Goal: Communication & Community: Answer question/provide support

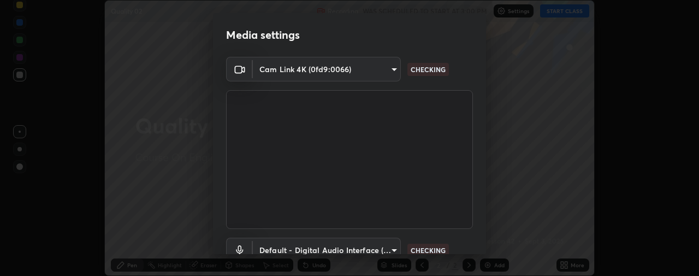
scroll to position [82, 0]
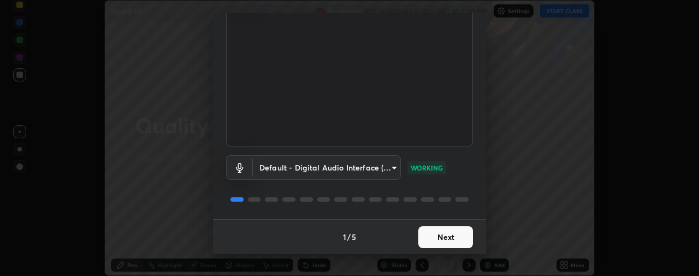
click at [437, 234] on button "Next" at bounding box center [445, 237] width 55 height 22
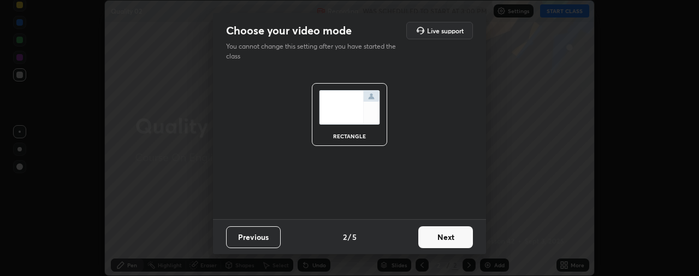
click at [440, 239] on button "Next" at bounding box center [445, 237] width 55 height 22
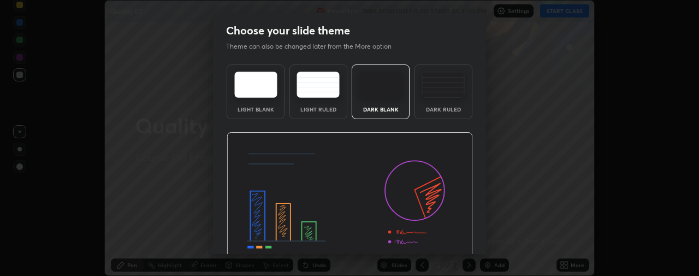
scroll to position [52, 0]
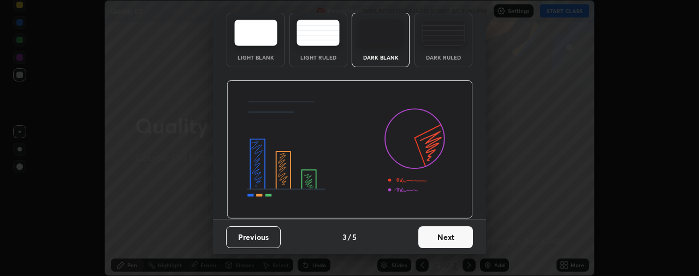
click at [434, 240] on button "Next" at bounding box center [445, 237] width 55 height 22
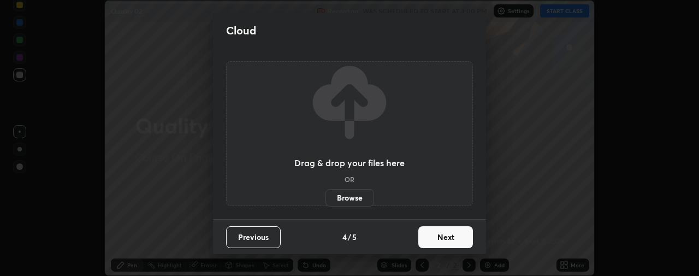
click at [422, 238] on button "Next" at bounding box center [445, 237] width 55 height 22
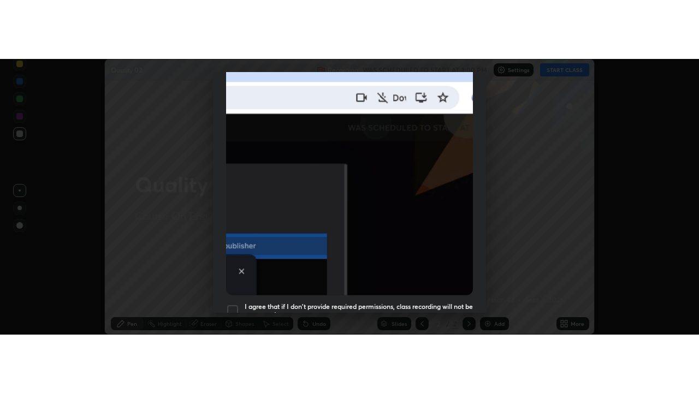
scroll to position [305, 0]
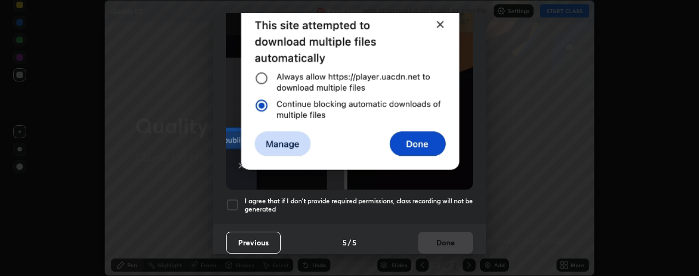
click at [235, 200] on div at bounding box center [232, 204] width 13 height 13
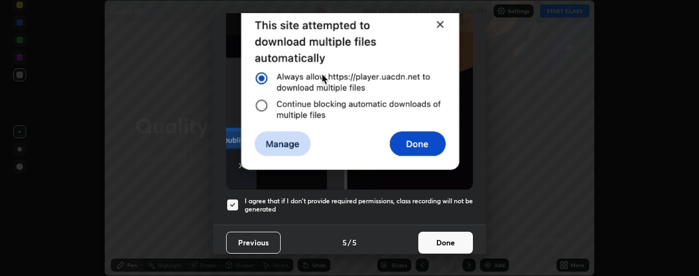
click at [434, 240] on button "Done" at bounding box center [445, 243] width 55 height 22
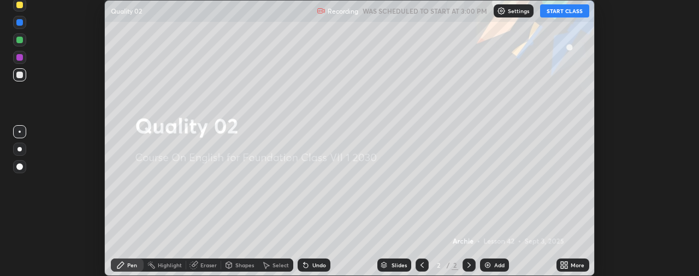
click at [561, 12] on button "START CLASS" at bounding box center [564, 10] width 49 height 13
click at [571, 263] on div "More" at bounding box center [578, 264] width 14 height 5
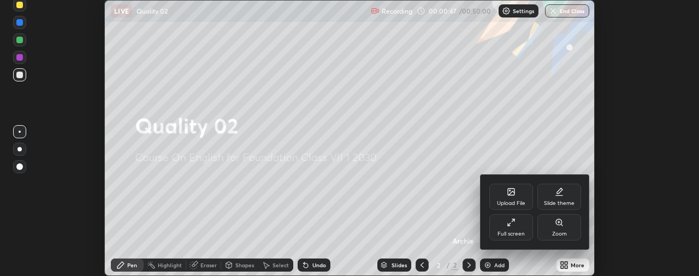
click at [520, 231] on div "Full screen" at bounding box center [511, 233] width 27 height 5
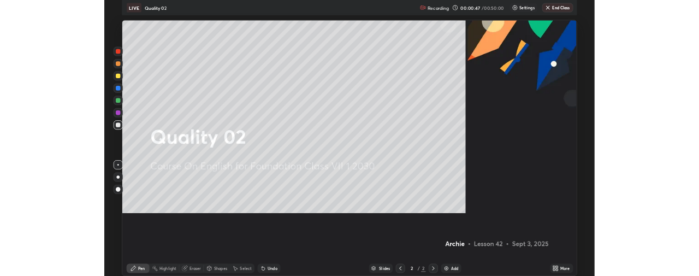
scroll to position [393, 699]
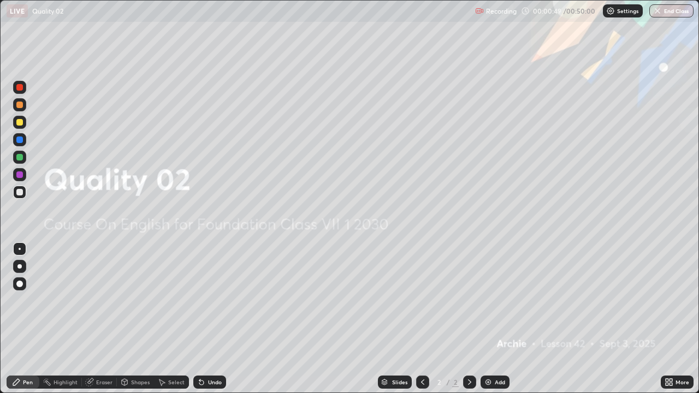
click at [672, 275] on icon at bounding box center [671, 380] width 3 height 3
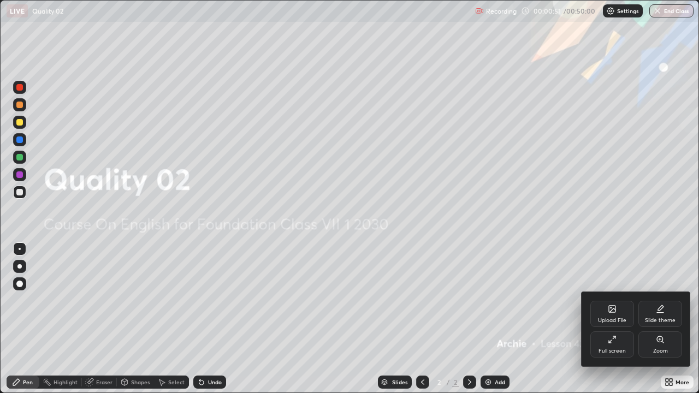
click at [607, 275] on div "Upload File" at bounding box center [612, 314] width 44 height 26
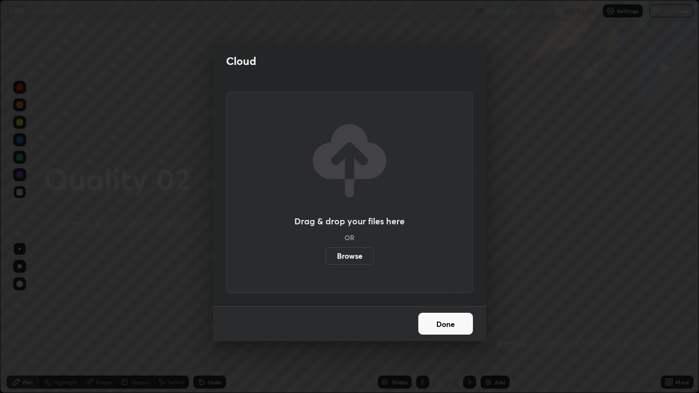
click at [352, 257] on label "Browse" at bounding box center [350, 255] width 49 height 17
click at [326, 257] on input "Browse" at bounding box center [326, 255] width 0 height 17
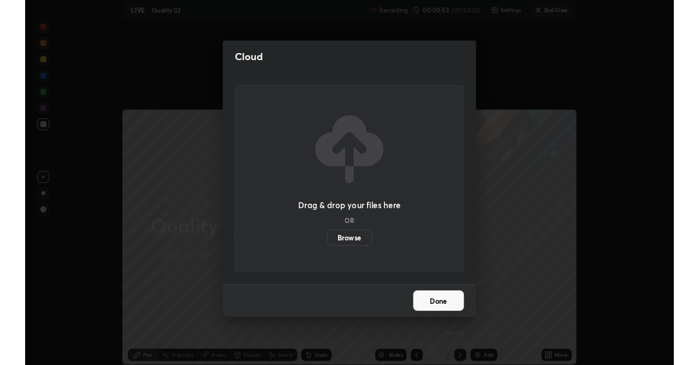
scroll to position [54342, 53919]
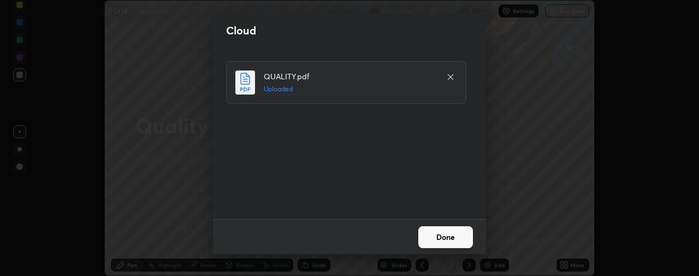
click at [427, 235] on button "Done" at bounding box center [445, 237] width 55 height 22
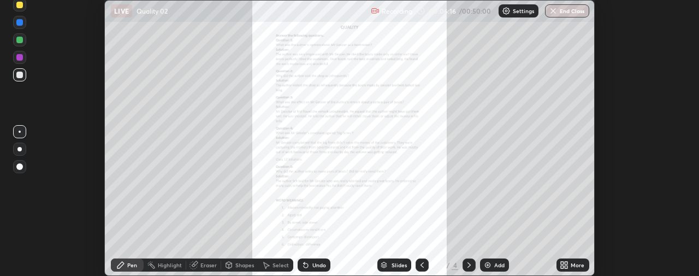
click at [571, 262] on div "More" at bounding box center [578, 264] width 14 height 5
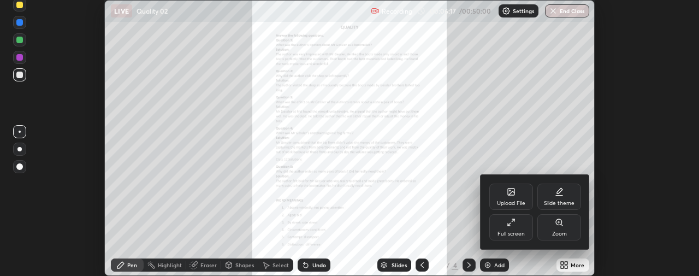
click at [566, 231] on div "Zoom" at bounding box center [559, 233] width 15 height 5
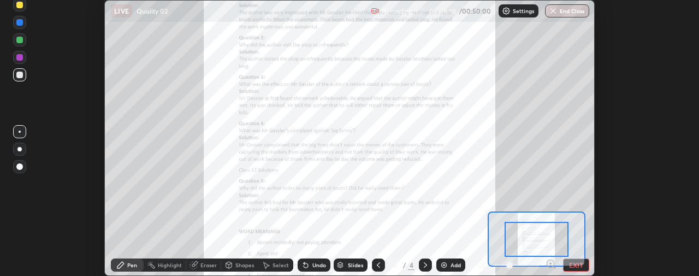
click at [576, 260] on button "EXIT" at bounding box center [576, 264] width 26 height 13
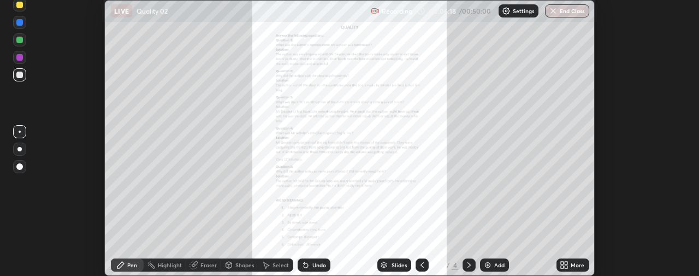
click at [576, 264] on div "More" at bounding box center [578, 264] width 14 height 5
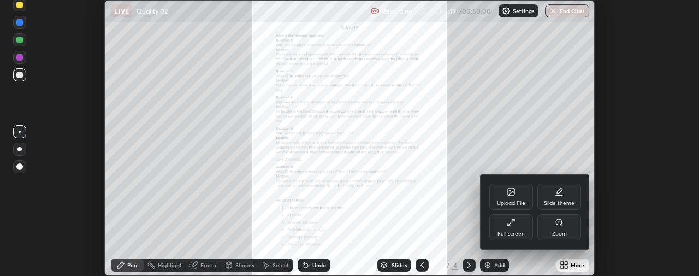
click at [524, 233] on div "Full screen" at bounding box center [511, 227] width 44 height 26
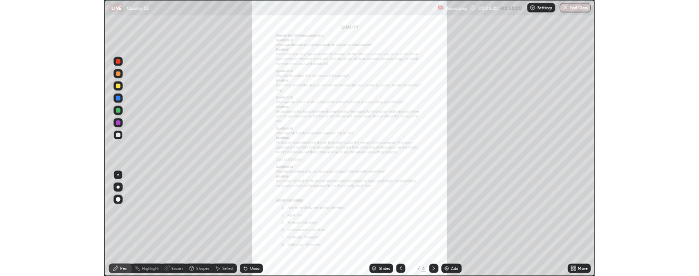
scroll to position [393, 699]
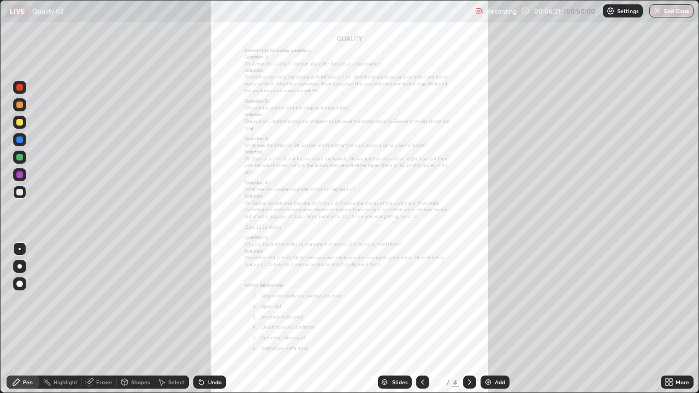
click at [672, 275] on icon at bounding box center [671, 380] width 3 height 3
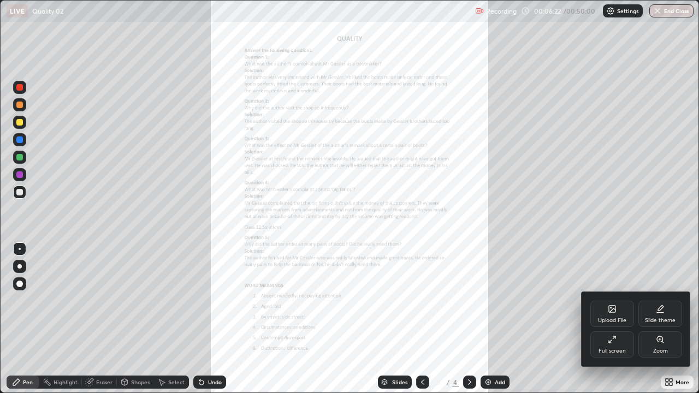
click at [657, 275] on div "Zoom" at bounding box center [660, 350] width 15 height 5
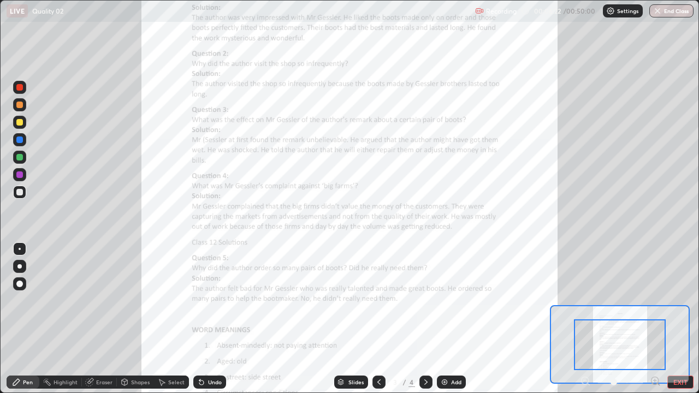
click at [655, 275] on icon at bounding box center [655, 381] width 3 height 0
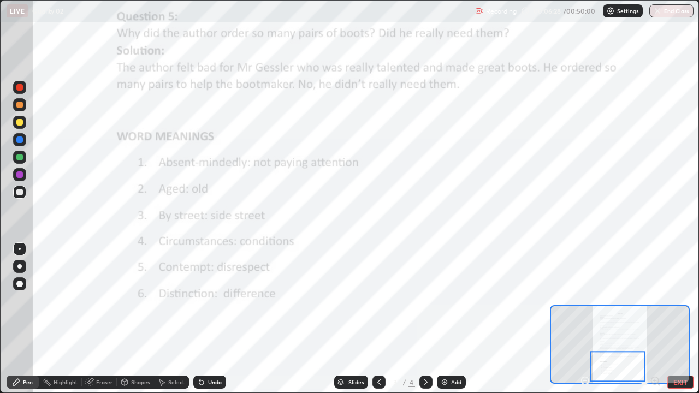
click at [21, 141] on div at bounding box center [19, 140] width 7 height 7
click at [426, 275] on icon at bounding box center [425, 382] width 3 height 5
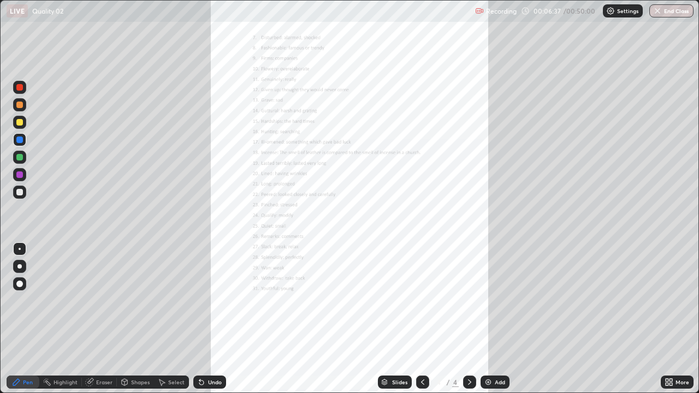
click at [667, 275] on icon at bounding box center [667, 380] width 3 height 3
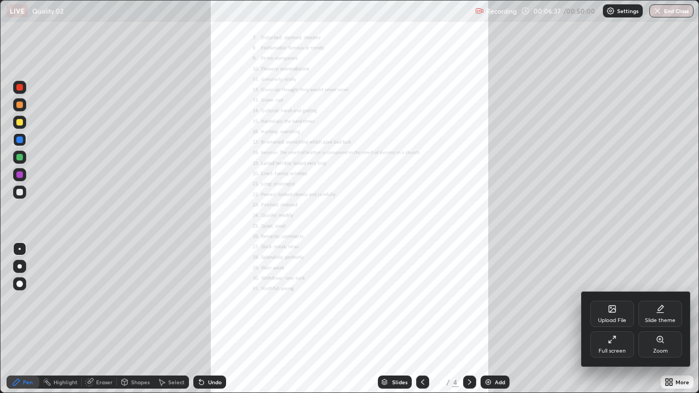
click at [659, 275] on div "Zoom" at bounding box center [660, 350] width 15 height 5
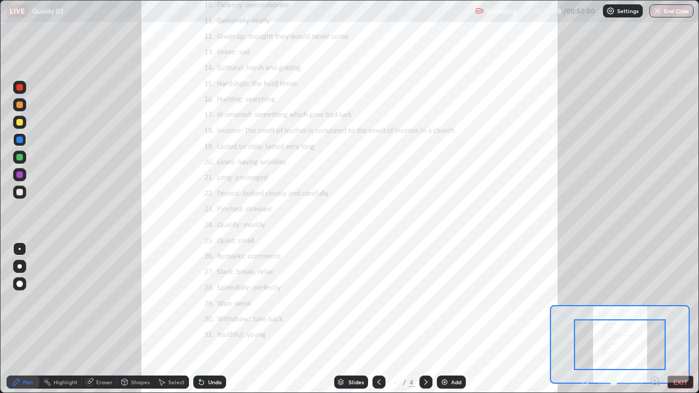
click at [655, 275] on icon at bounding box center [655, 381] width 0 height 3
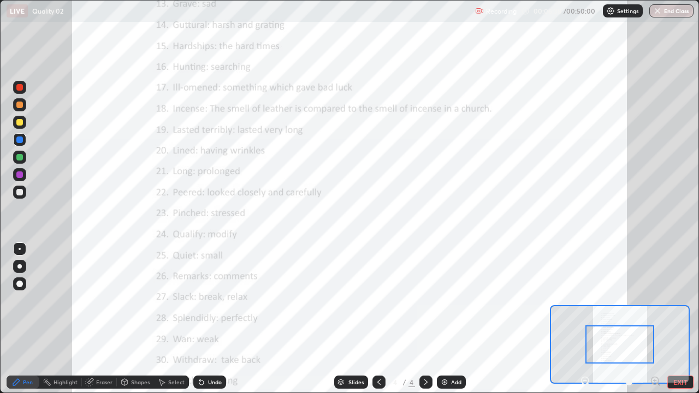
click at [655, 275] on icon at bounding box center [655, 381] width 3 height 0
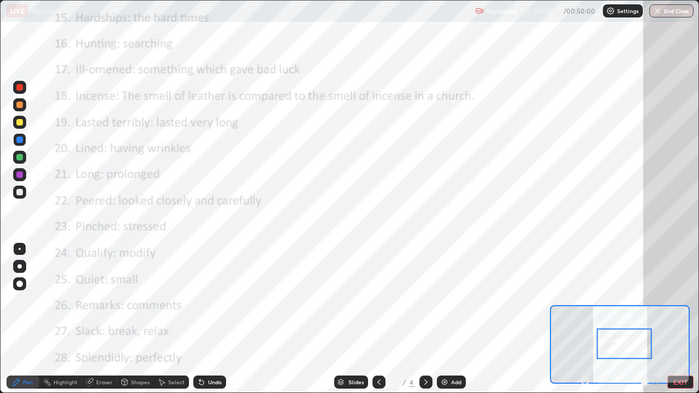
click at [610, 275] on div at bounding box center [624, 344] width 55 height 31
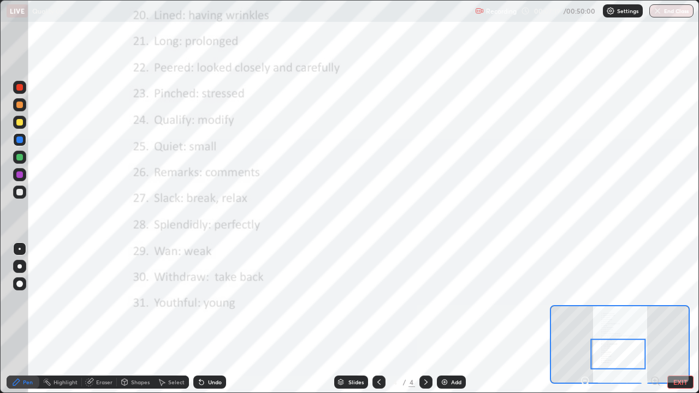
click at [378, 275] on icon at bounding box center [379, 382] width 9 height 9
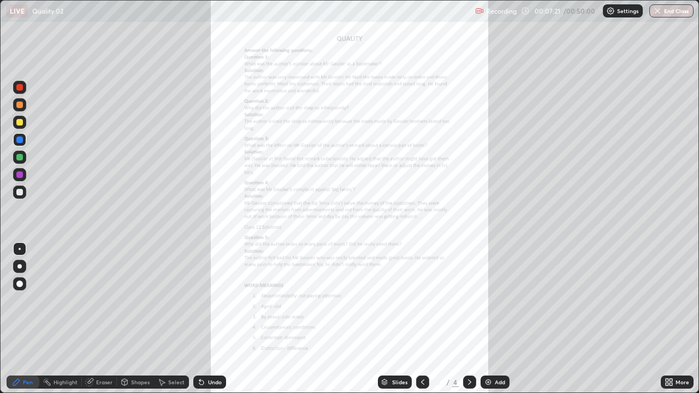
click at [679, 275] on div "More" at bounding box center [683, 382] width 14 height 5
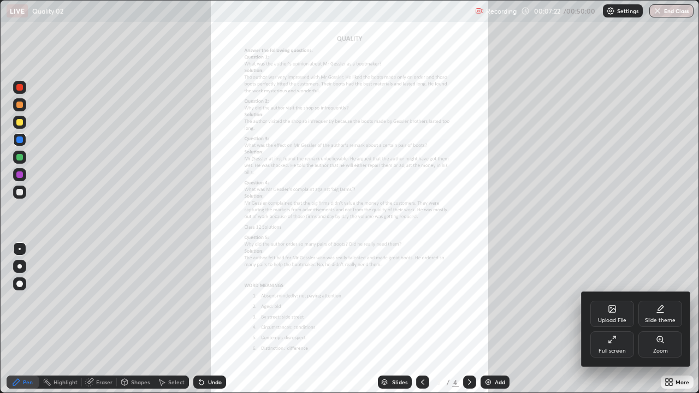
click at [660, 275] on div "Zoom" at bounding box center [660, 345] width 44 height 26
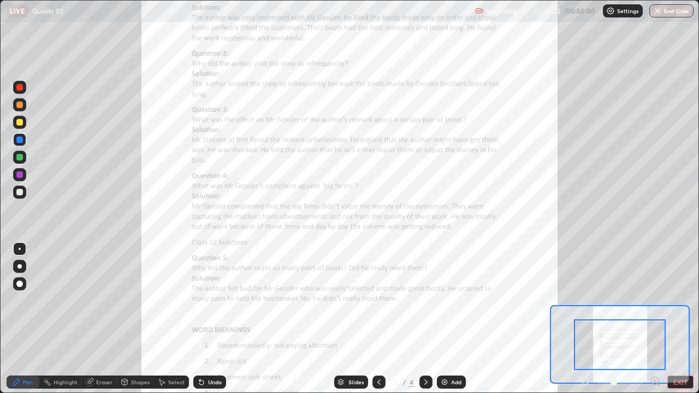
click at [654, 275] on icon at bounding box center [655, 381] width 3 height 0
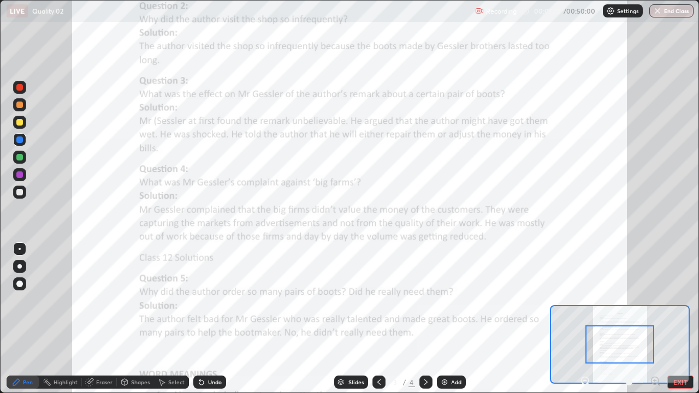
click at [655, 275] on icon at bounding box center [655, 381] width 0 height 3
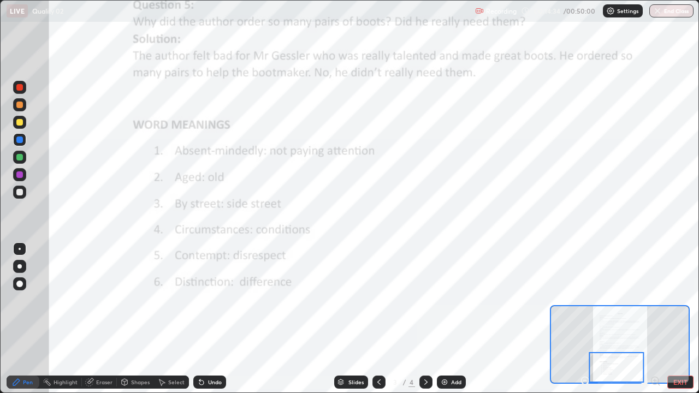
click at [423, 275] on icon at bounding box center [426, 382] width 9 height 9
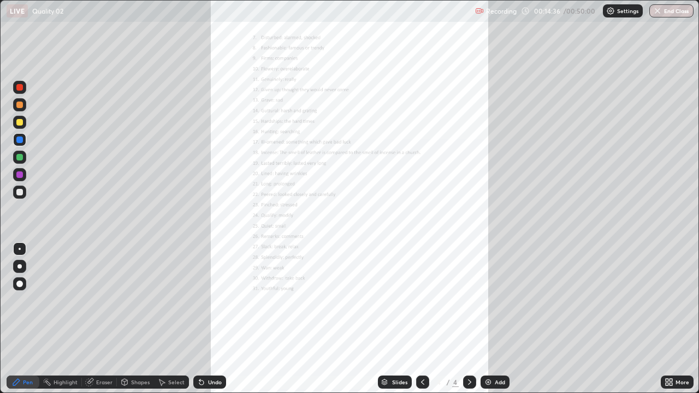
click at [681, 275] on div "More" at bounding box center [677, 382] width 33 height 13
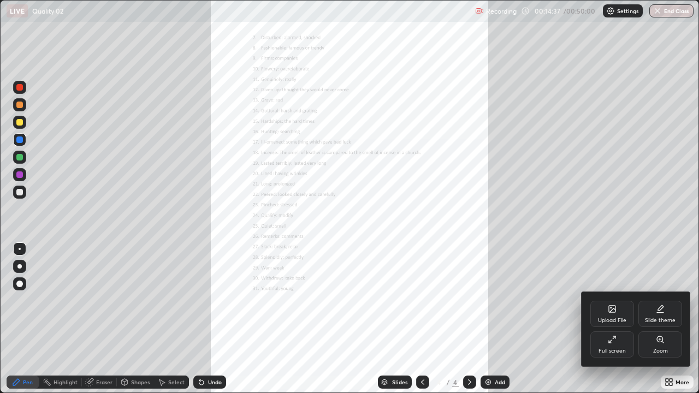
click at [661, 275] on div "Zoom" at bounding box center [660, 350] width 15 height 5
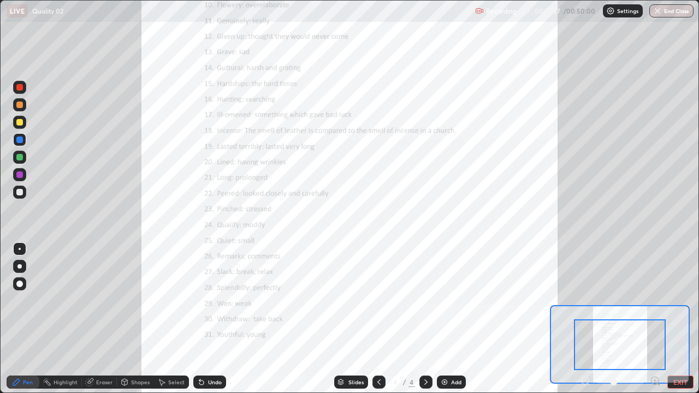
click at [654, 275] on icon at bounding box center [655, 381] width 11 height 11
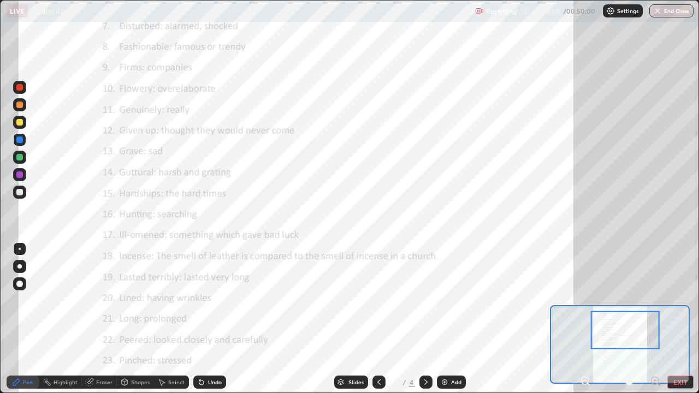
click at [24, 275] on div "Pen" at bounding box center [28, 382] width 10 height 5
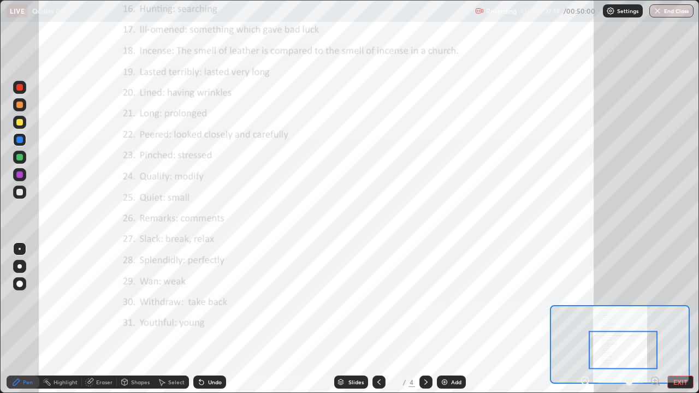
click at [377, 275] on icon at bounding box center [378, 382] width 3 height 5
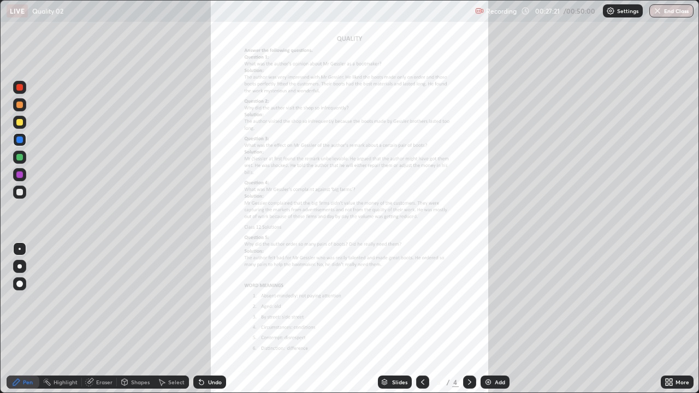
click at [668, 275] on icon at bounding box center [669, 382] width 9 height 9
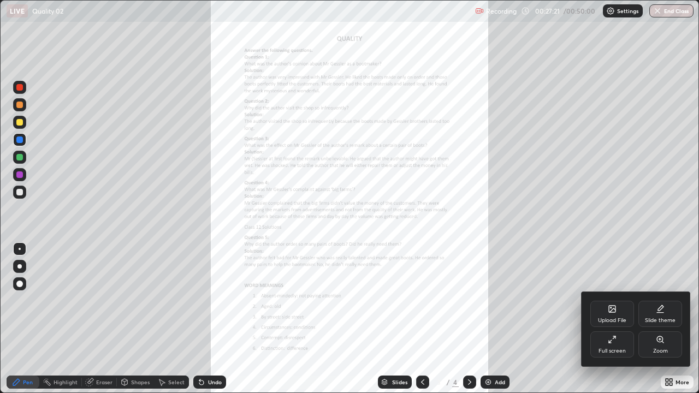
click at [657, 275] on div "Zoom" at bounding box center [660, 350] width 15 height 5
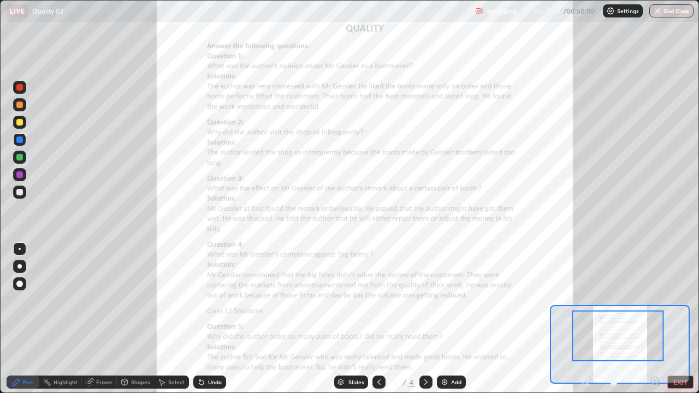
click at [655, 275] on icon at bounding box center [655, 381] width 3 height 0
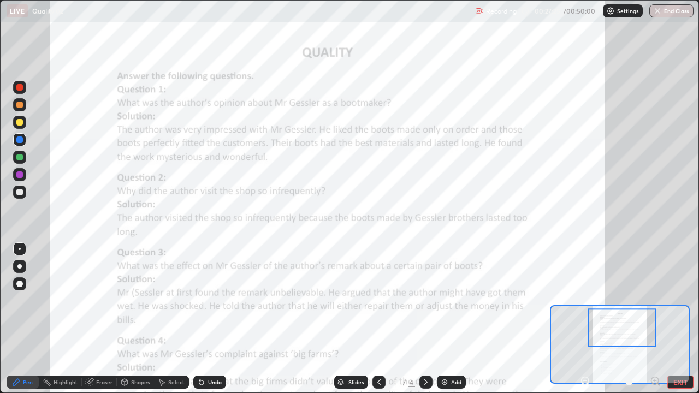
click at [655, 275] on icon at bounding box center [655, 381] width 3 height 0
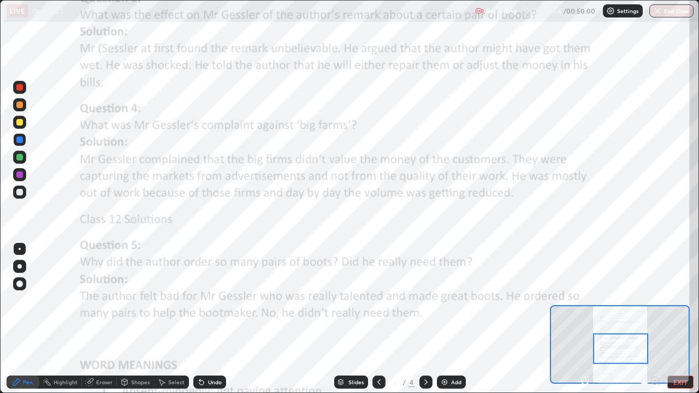
click at [663, 13] on button "End Class" at bounding box center [671, 10] width 44 height 13
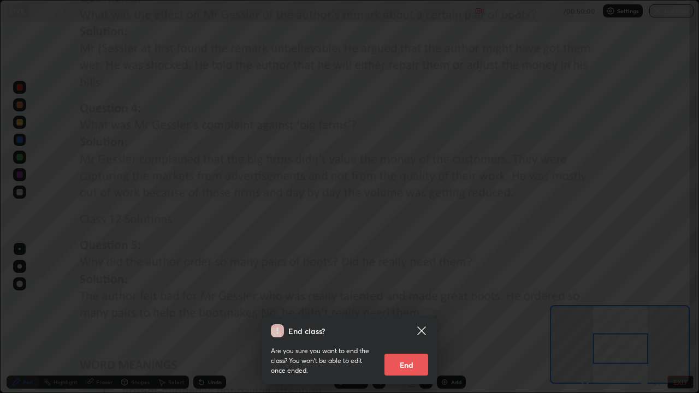
click at [408, 275] on button "End" at bounding box center [407, 365] width 44 height 22
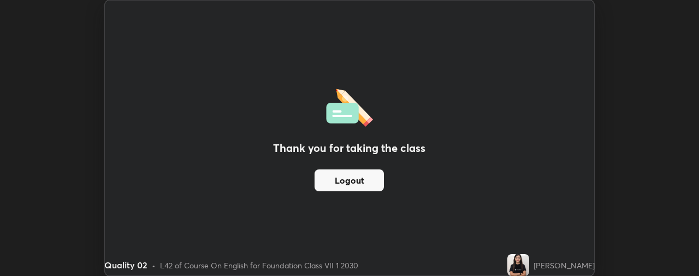
scroll to position [54342, 53919]
